Goal: Task Accomplishment & Management: Use online tool/utility

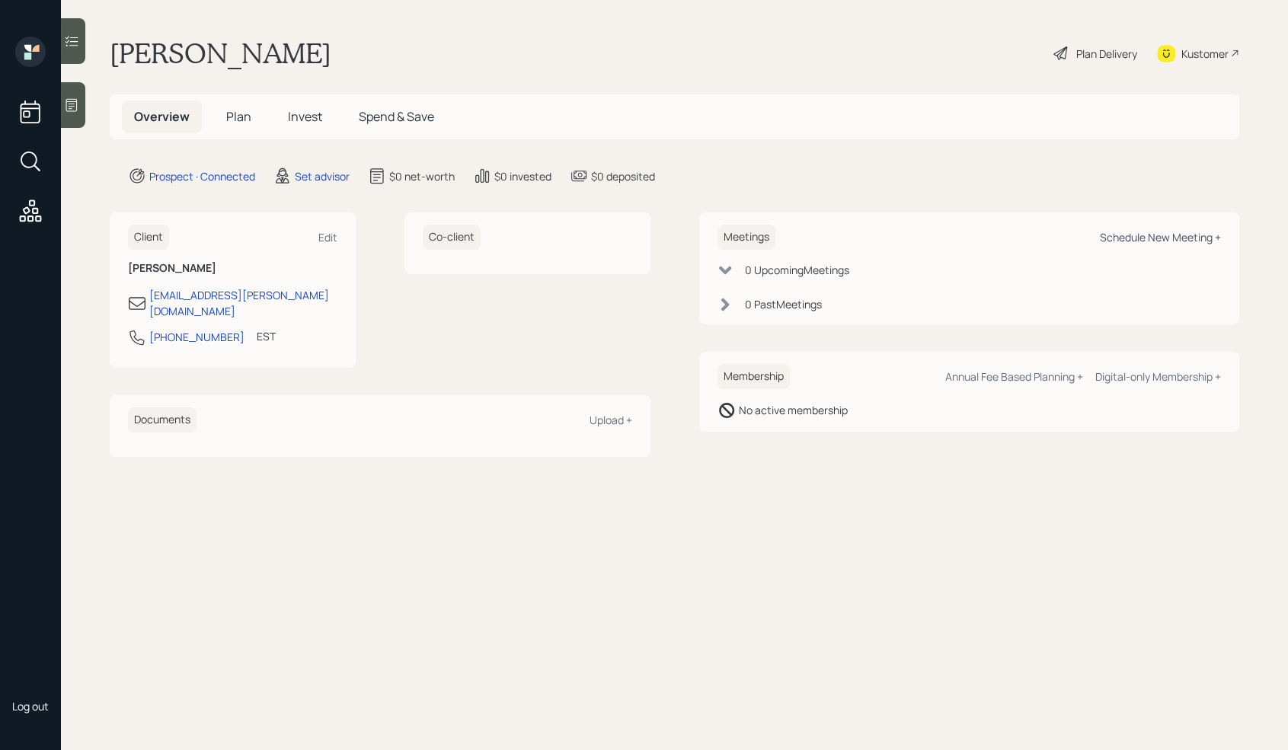
click at [1170, 238] on div "Schedule New Meeting +" at bounding box center [1160, 237] width 121 height 14
select select "round-[PERSON_NAME]"
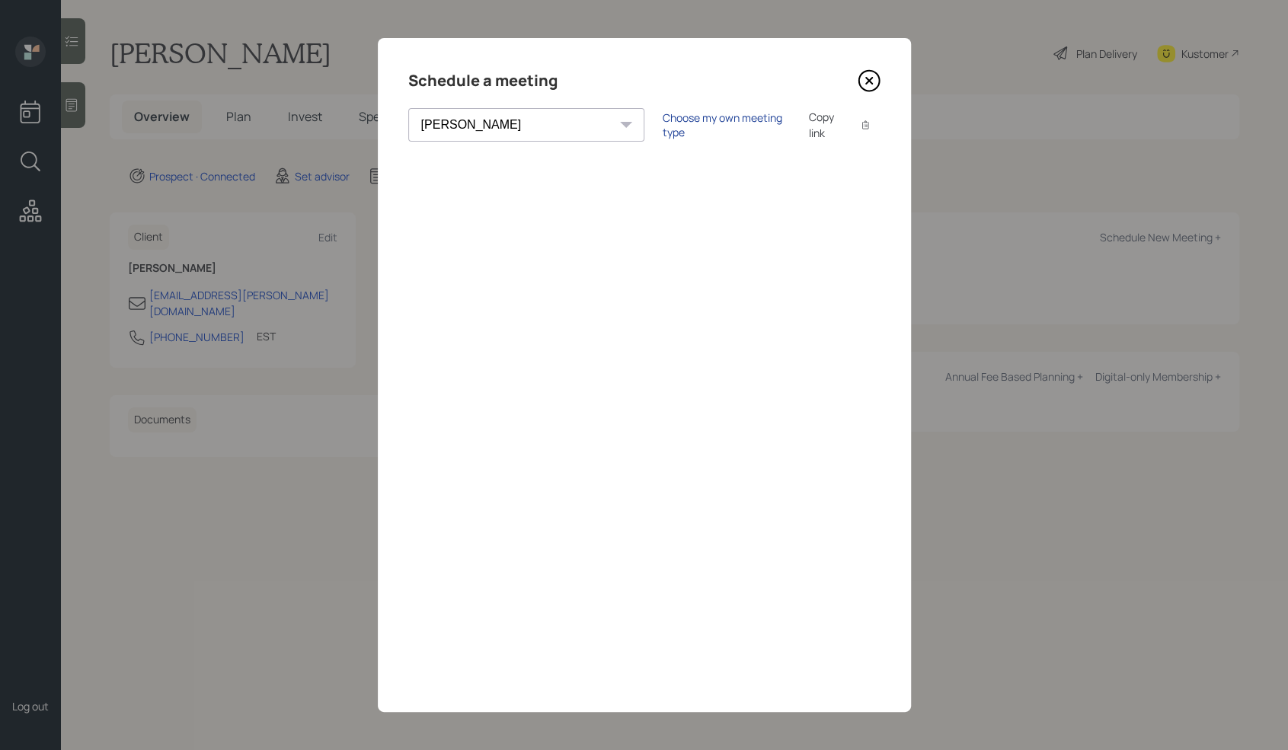
click at [663, 121] on div "Choose my own meeting type" at bounding box center [727, 124] width 128 height 29
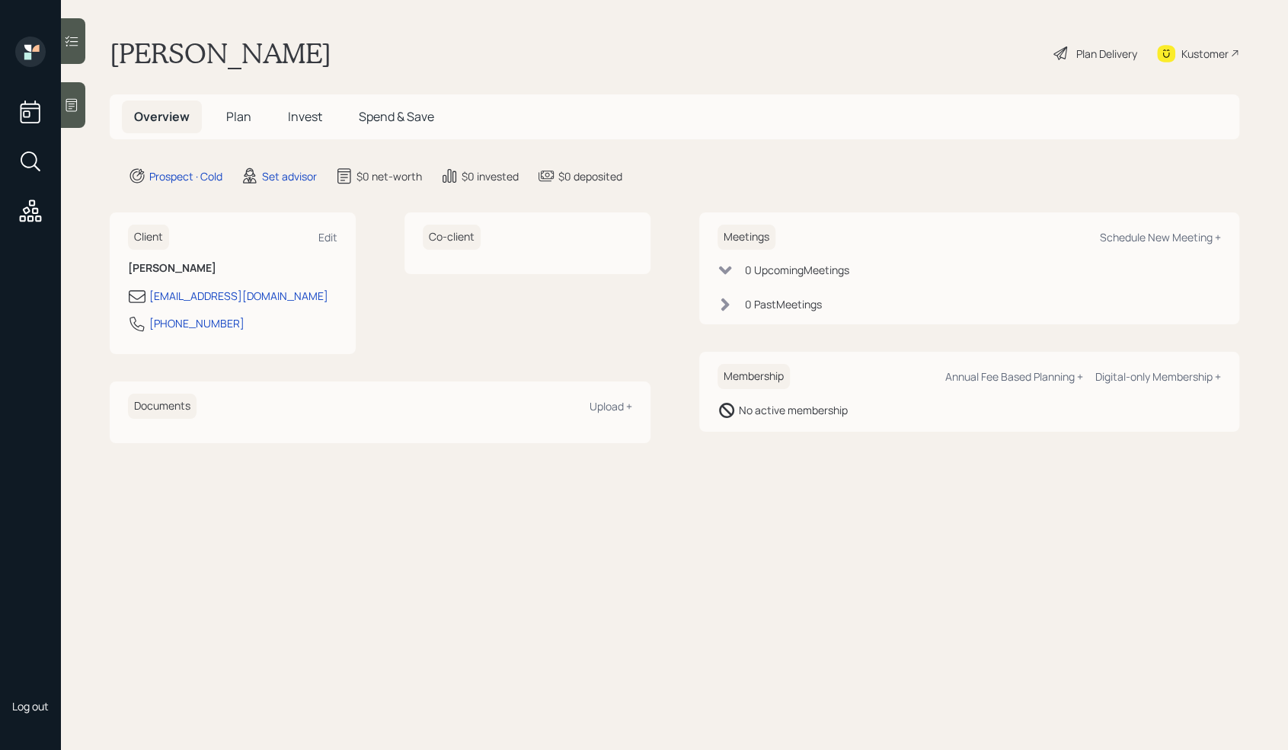
click at [82, 106] on div at bounding box center [73, 105] width 24 height 46
